Goal: Transaction & Acquisition: Download file/media

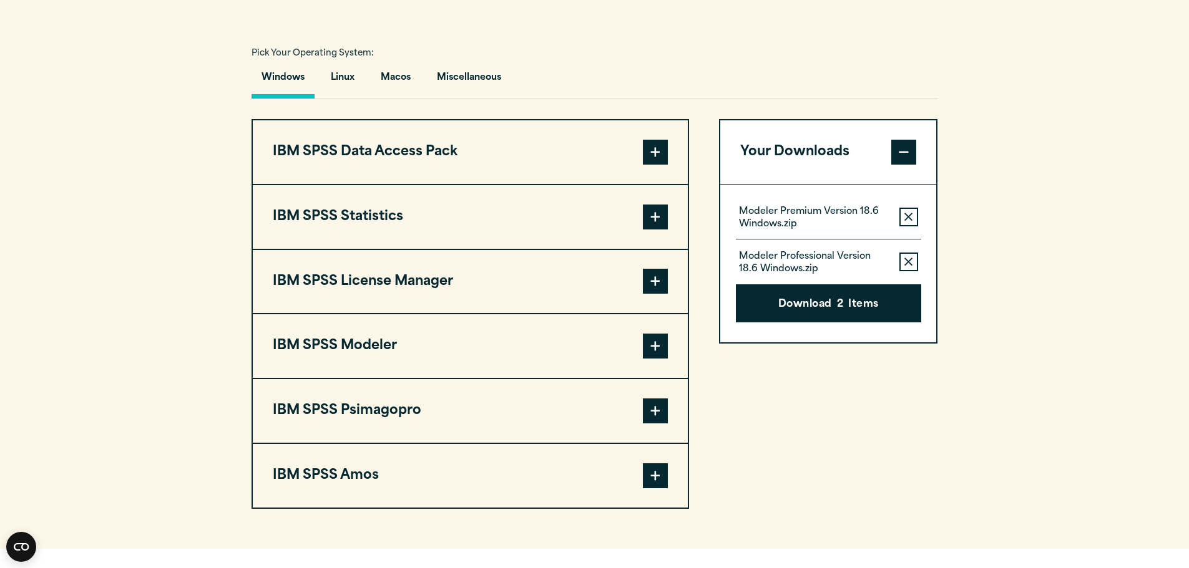
scroll to position [874, 0]
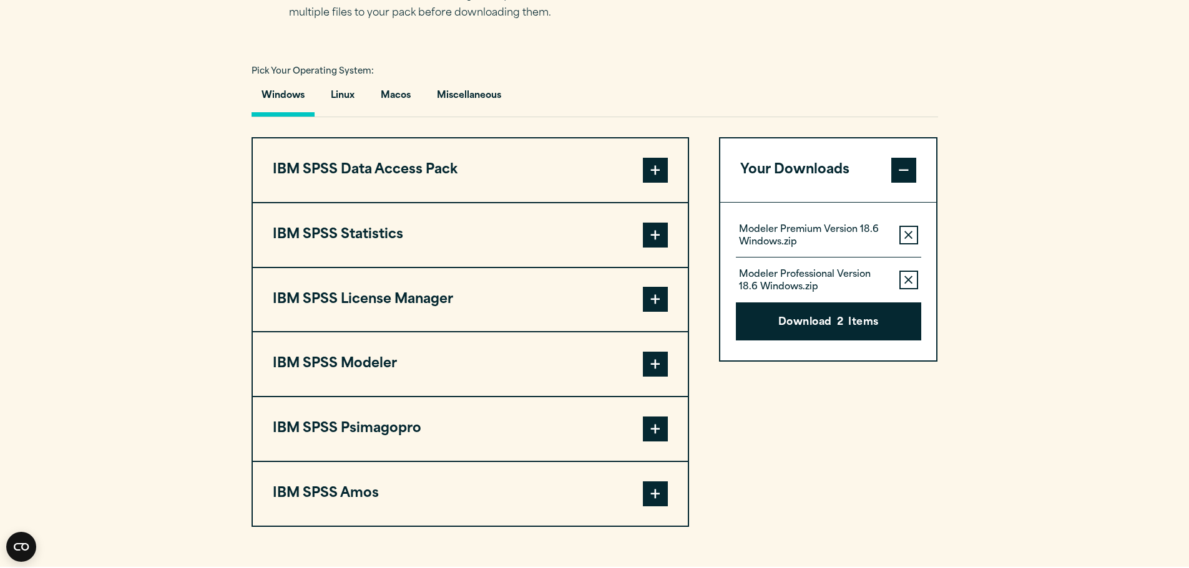
click at [658, 373] on span at bounding box center [655, 364] width 25 height 25
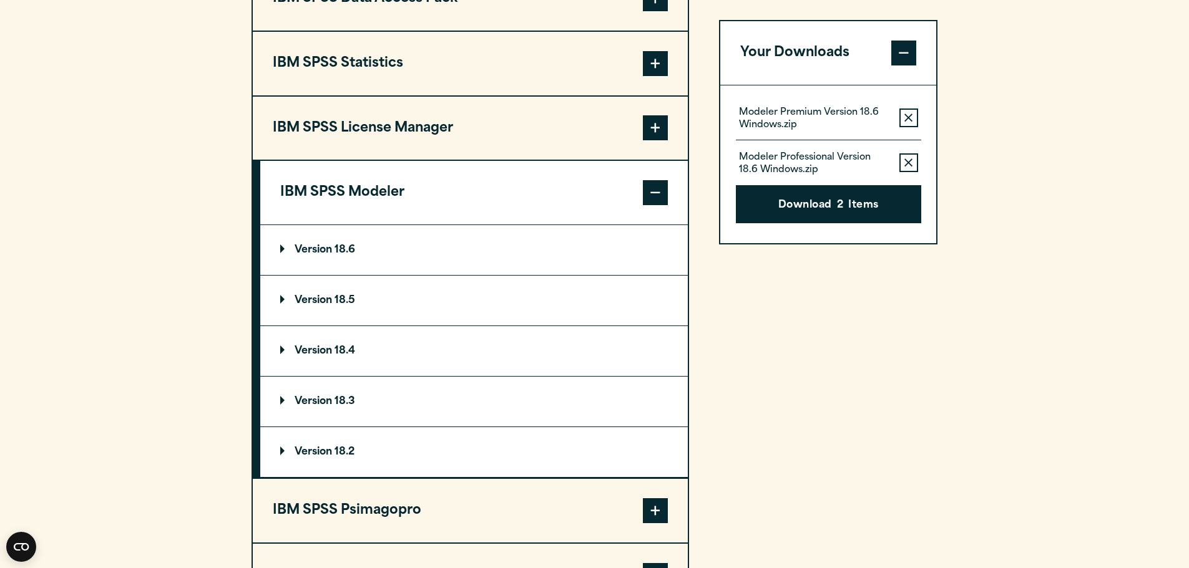
scroll to position [1061, 0]
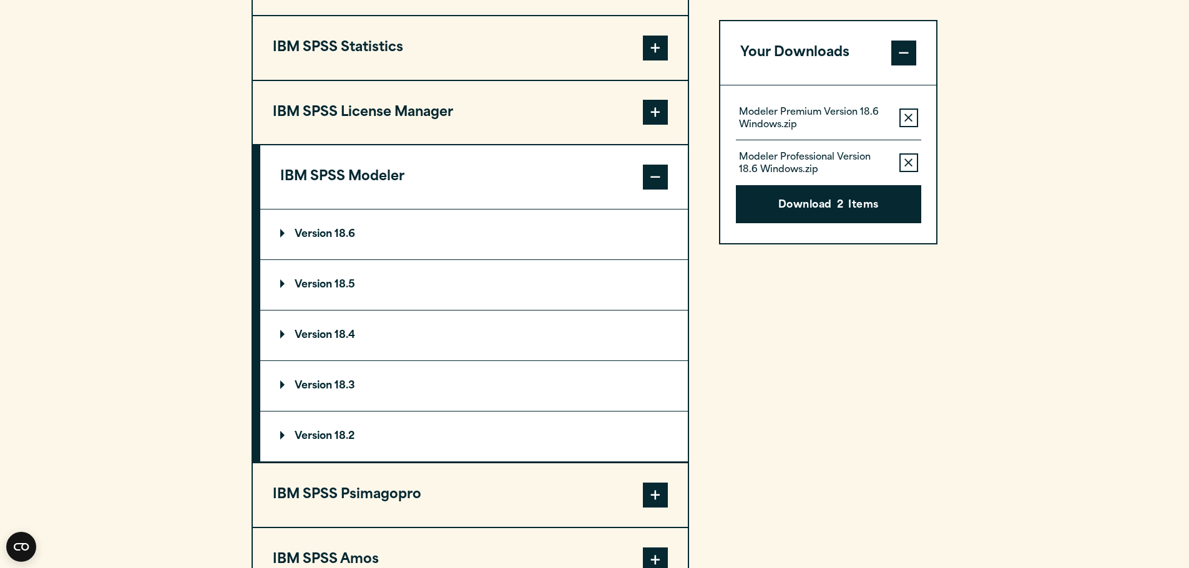
click at [276, 283] on summary "Version 18.5" at bounding box center [473, 285] width 427 height 50
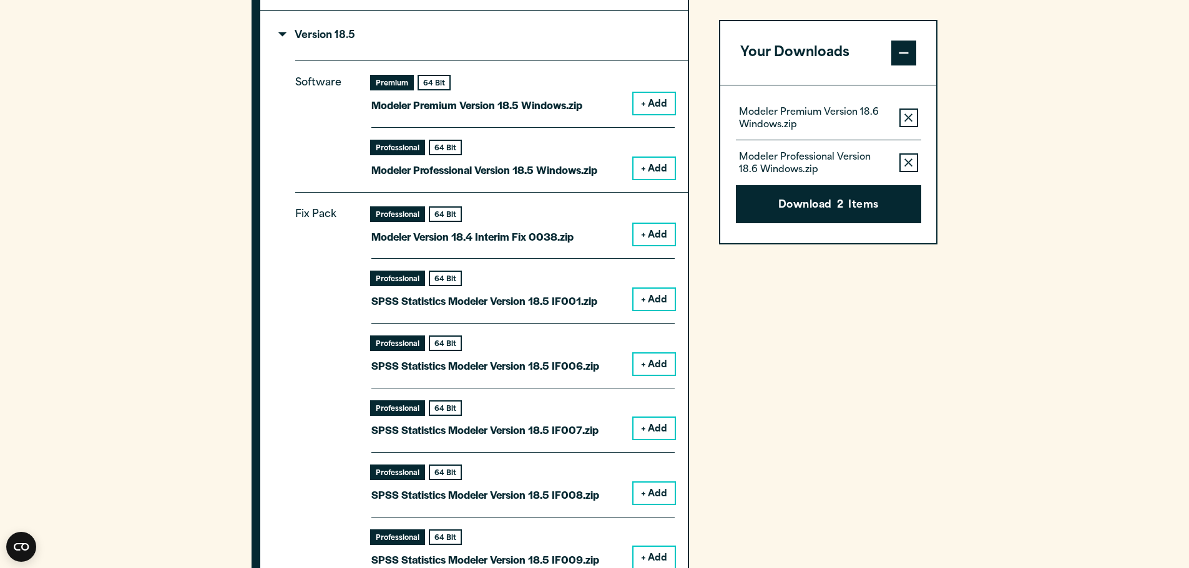
scroll to position [1248, 0]
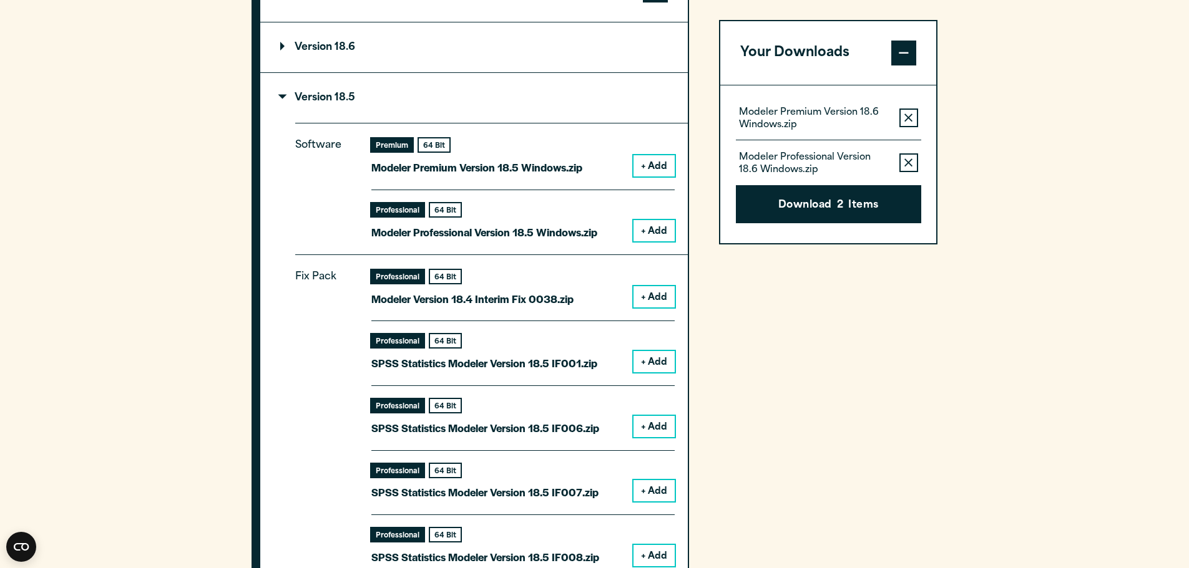
click at [651, 168] on button "+ Add" at bounding box center [653, 165] width 41 height 21
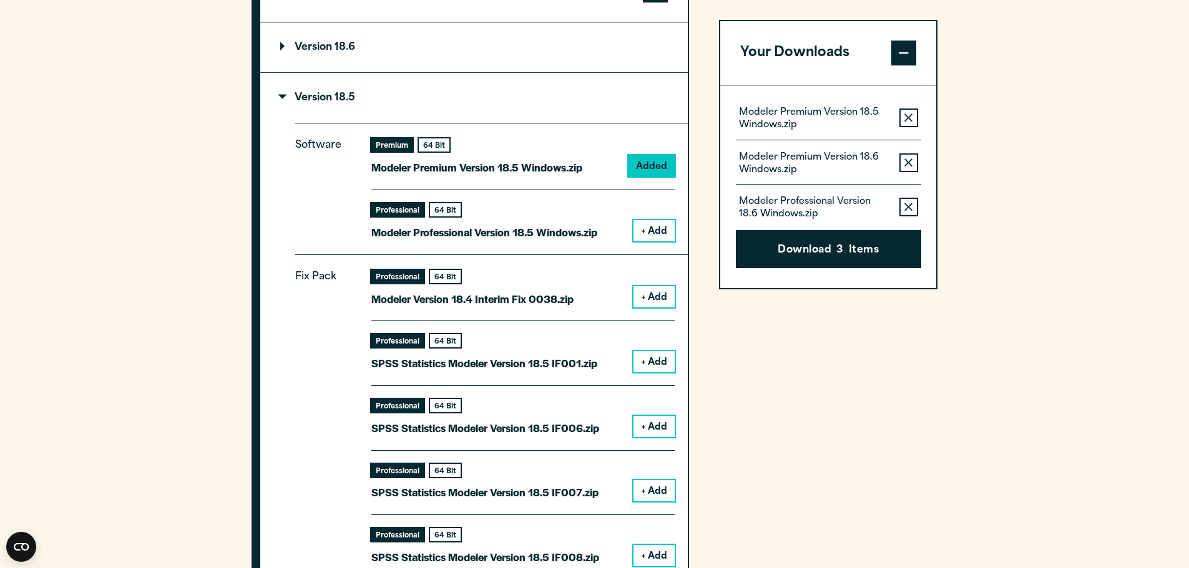
click at [645, 228] on button "+ Add" at bounding box center [653, 230] width 41 height 21
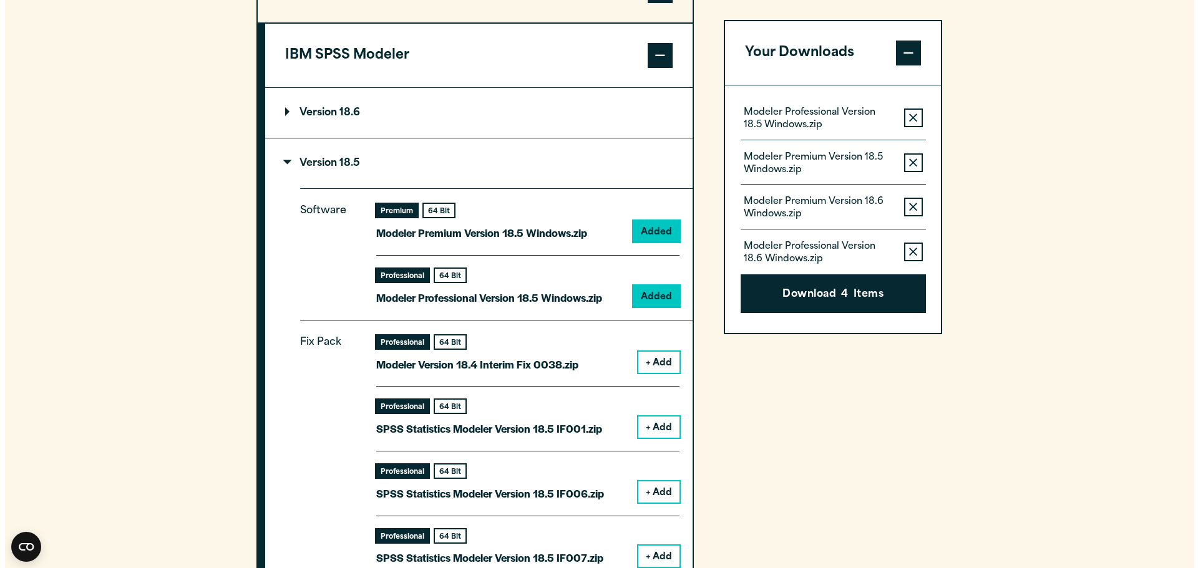
scroll to position [1186, 0]
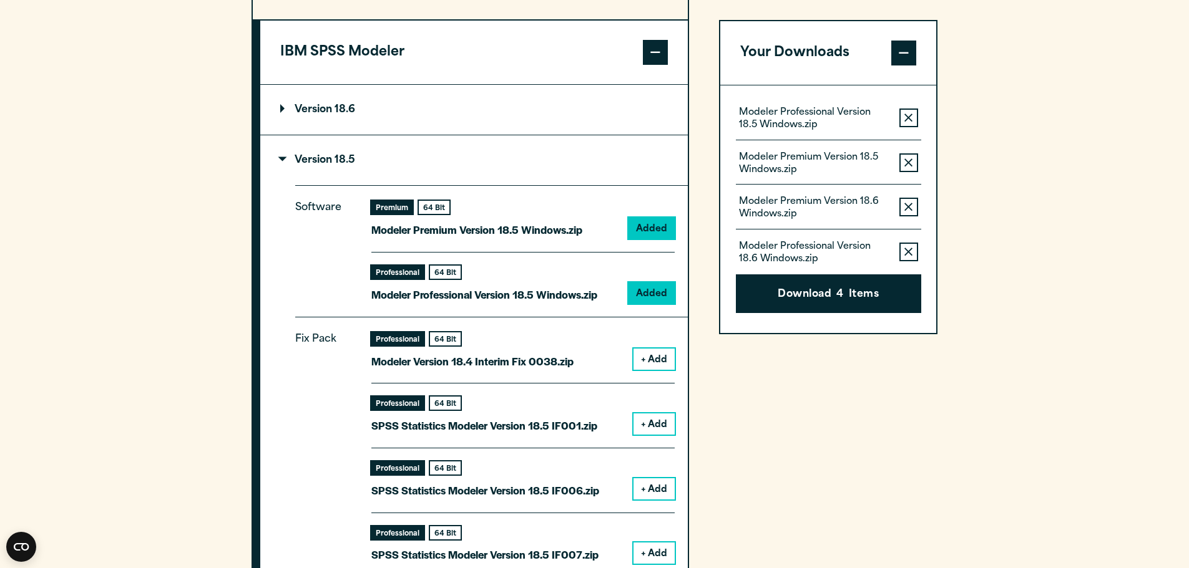
click at [907, 216] on button "Remove this item from your software download list" at bounding box center [908, 207] width 19 height 19
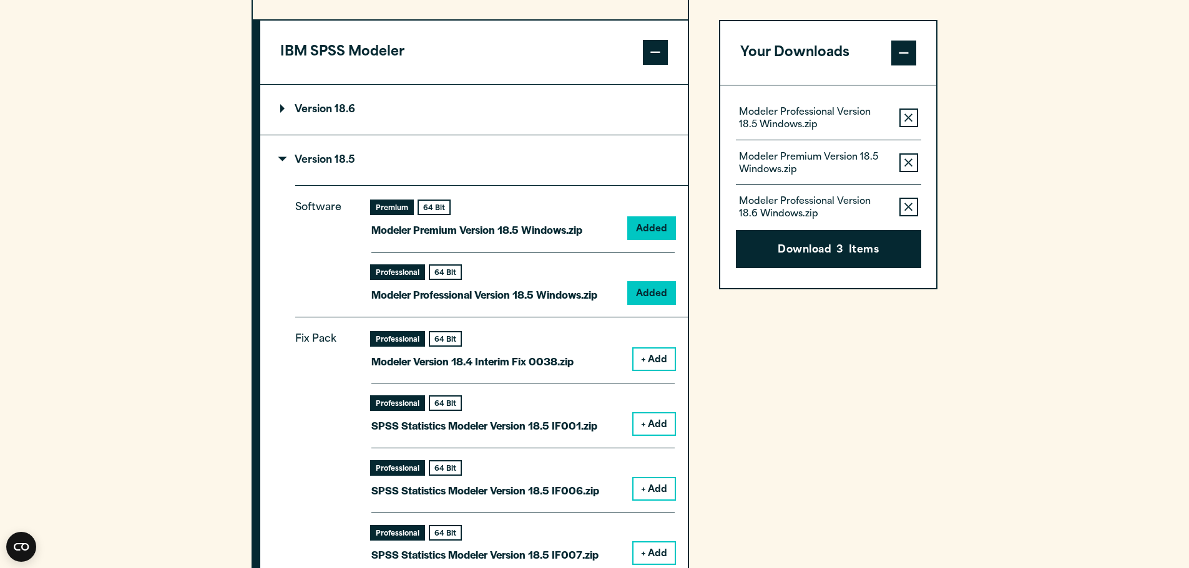
click at [909, 208] on icon "button" at bounding box center [908, 207] width 8 height 9
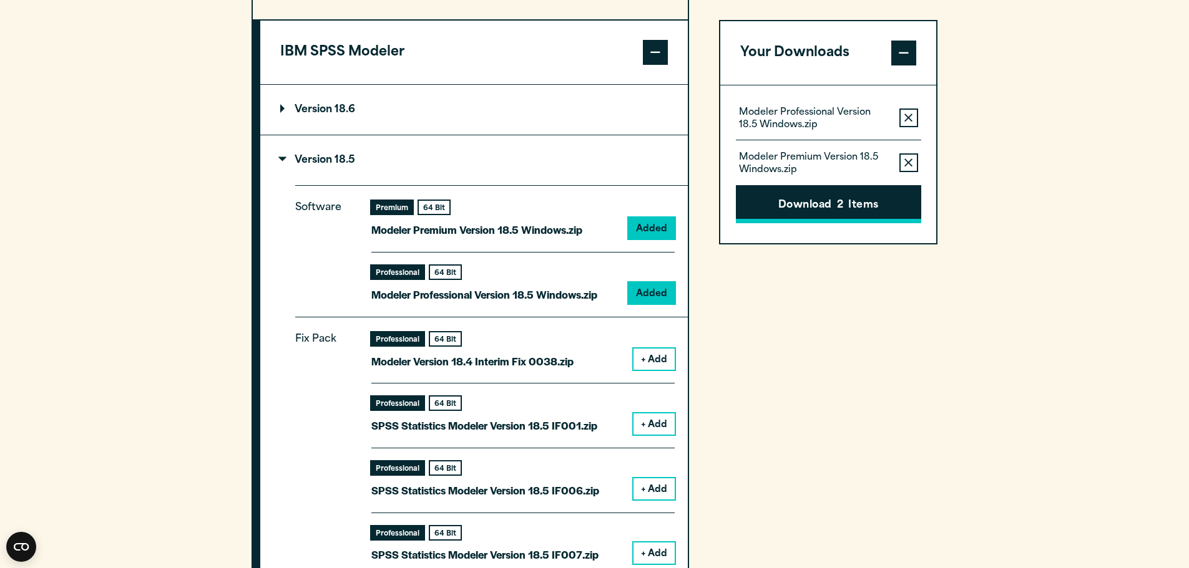
click at [847, 207] on button "Download 2 Items" at bounding box center [828, 204] width 185 height 39
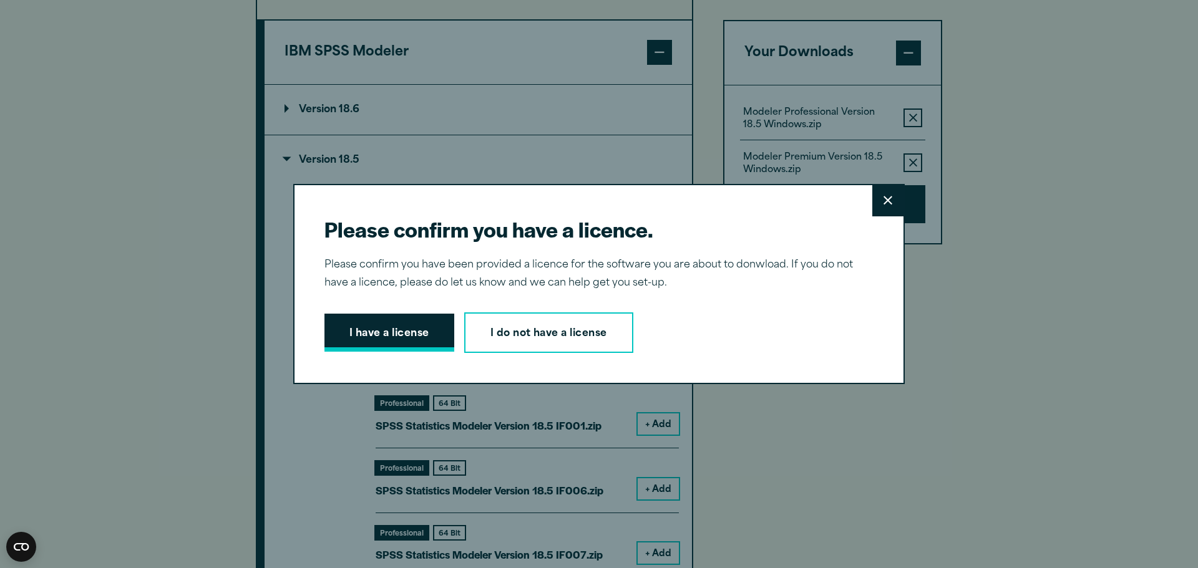
click at [415, 338] on button "I have a license" at bounding box center [389, 333] width 130 height 39
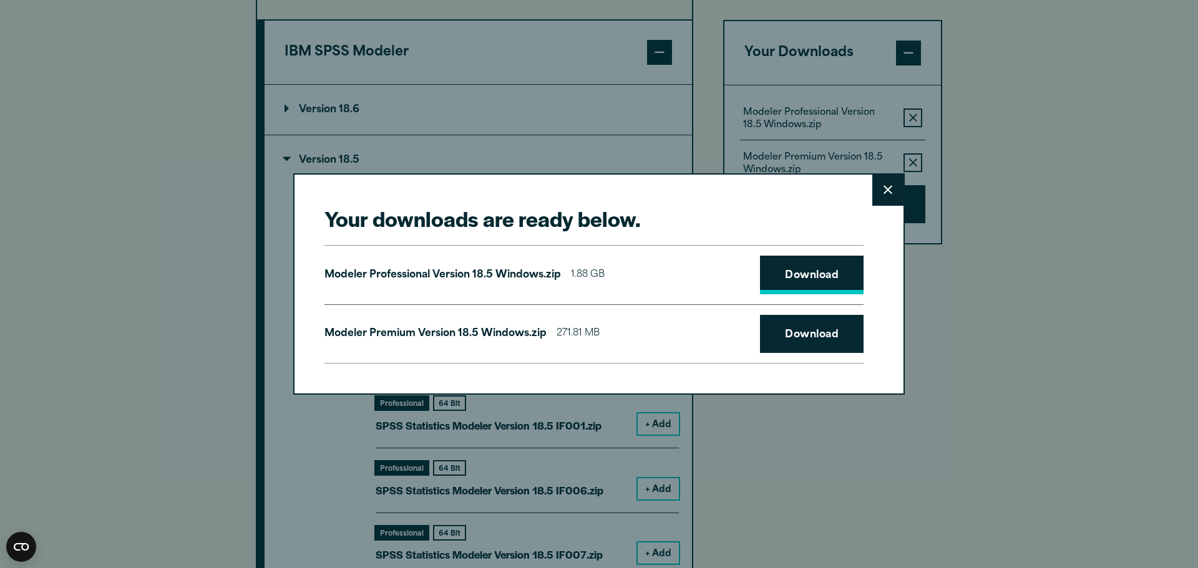
click at [801, 271] on link "Download" at bounding box center [812, 275] width 104 height 39
click at [804, 341] on link "Download" at bounding box center [812, 334] width 104 height 39
